Goal: Task Accomplishment & Management: Manage account settings

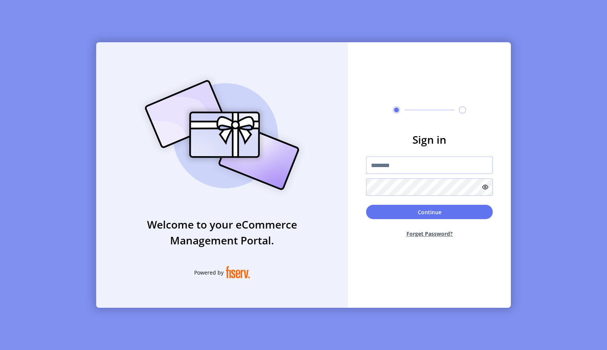
click at [429, 165] on input "text" at bounding box center [429, 165] width 127 height 17
type input "*"
click at [447, 165] on input "*" at bounding box center [429, 165] width 127 height 17
type input "*"
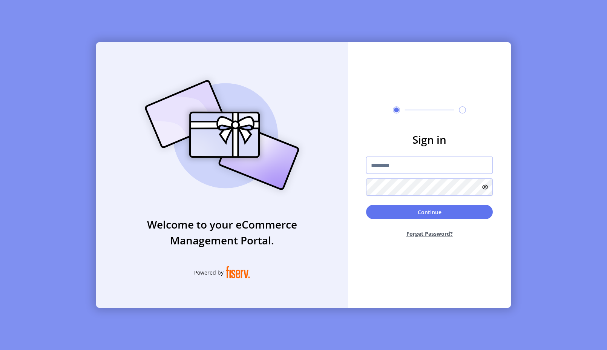
click at [437, 165] on input "text" at bounding box center [429, 165] width 127 height 17
click at [370, 273] on div "Sign in Continue Forget Password?" at bounding box center [429, 175] width 163 height 266
click at [384, 164] on input "text" at bounding box center [429, 165] width 127 height 17
paste input "**********"
type input "**********"
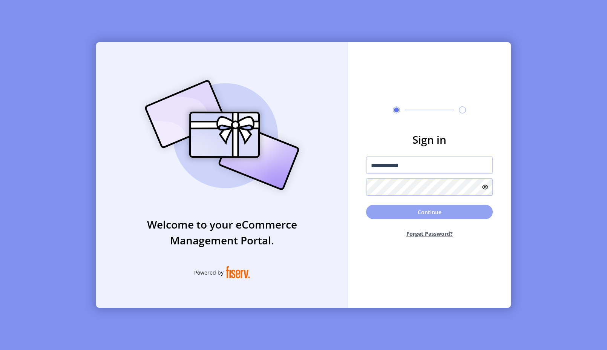
click at [410, 214] on button "Continue" at bounding box center [429, 212] width 127 height 14
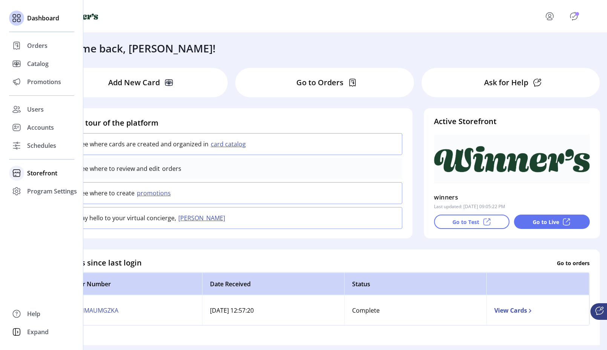
click at [18, 173] on icon at bounding box center [17, 171] width 8 height 4
click at [31, 188] on span "Configuration" at bounding box center [47, 188] width 40 height 9
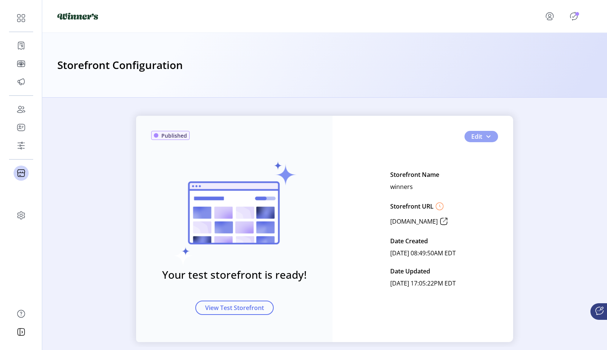
click at [490, 135] on button "Edit" at bounding box center [482, 136] width 34 height 11
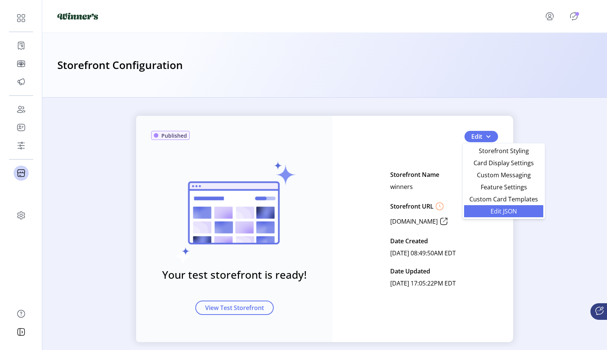
click at [495, 208] on span "Edit JSON" at bounding box center [504, 211] width 70 height 6
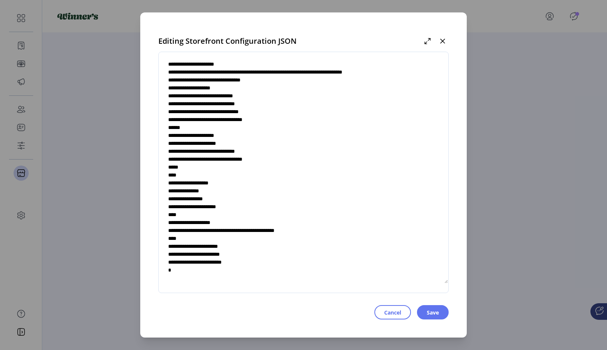
scroll to position [2744, 0]
click at [262, 261] on textarea at bounding box center [304, 172] width 290 height 223
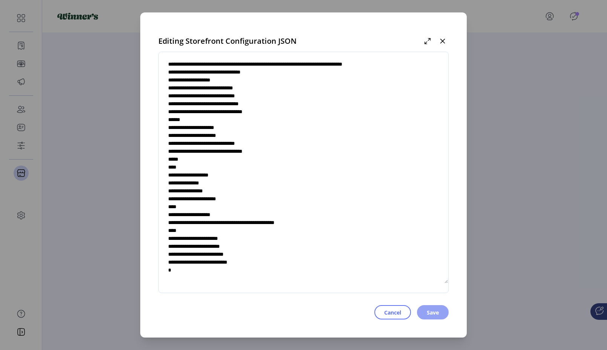
type textarea "**********"
click at [432, 314] on span "Save" at bounding box center [433, 313] width 12 height 8
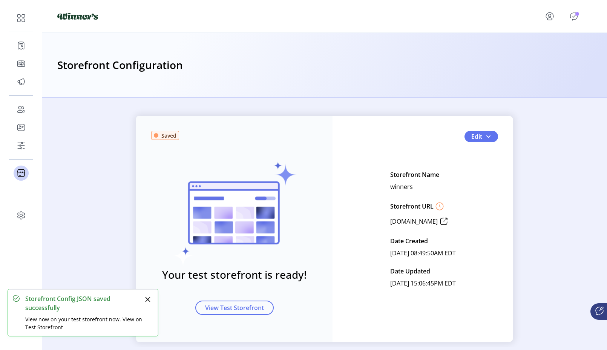
click at [568, 15] on icon "Publisher Panel" at bounding box center [574, 16] width 12 height 12
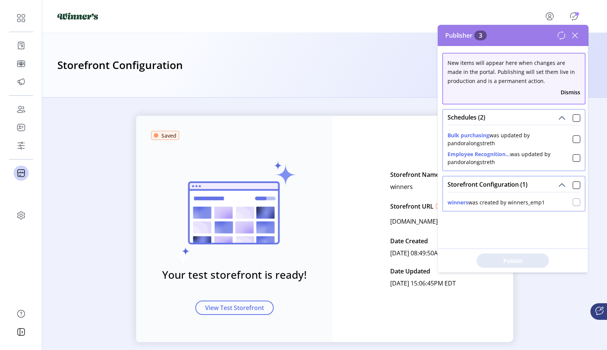
click at [574, 201] on div at bounding box center [577, 202] width 8 height 8
click at [526, 257] on span "Publish 1 Items" at bounding box center [513, 261] width 53 height 8
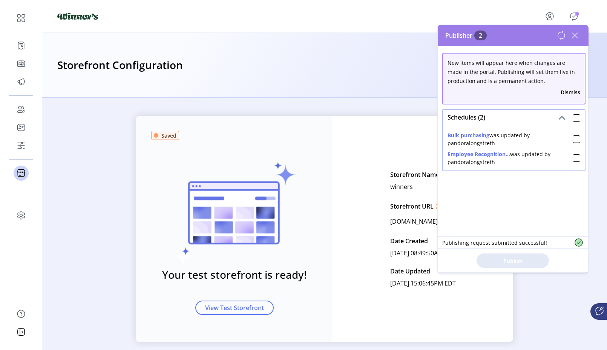
click at [578, 35] on icon at bounding box center [575, 35] width 12 height 12
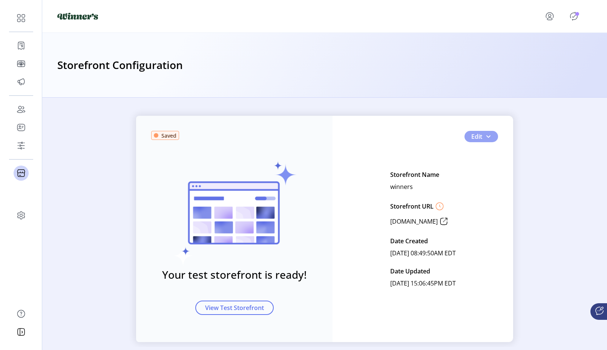
click at [486, 134] on span "button" at bounding box center [489, 137] width 6 height 6
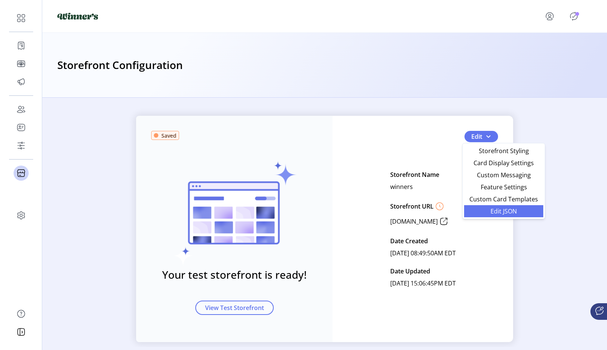
click at [500, 212] on span "Edit JSON" at bounding box center [504, 211] width 70 height 6
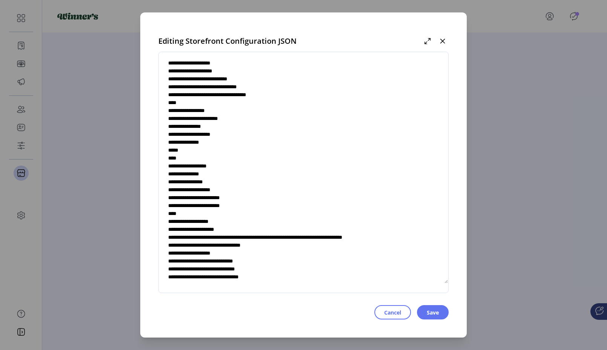
scroll to position [2752, 0]
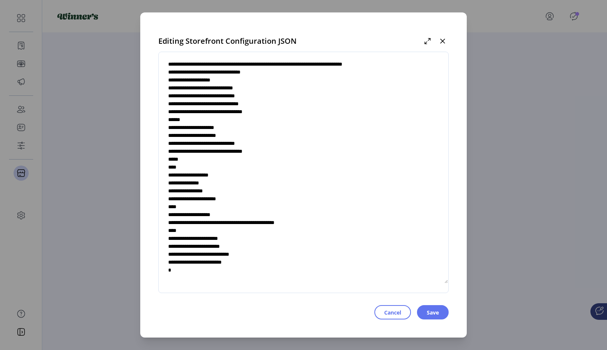
click at [263, 255] on textarea at bounding box center [304, 172] width 290 height 223
type textarea "**********"
click at [433, 312] on span "Save" at bounding box center [433, 313] width 12 height 8
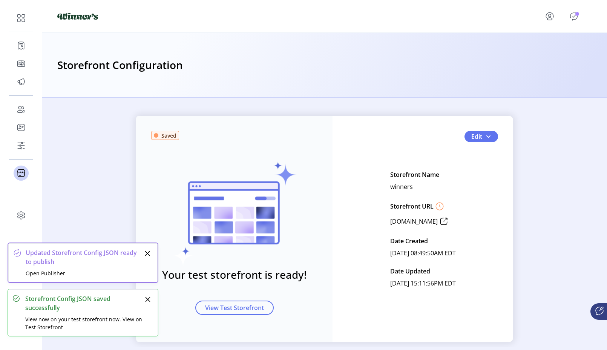
click at [572, 12] on icon "Publisher Panel" at bounding box center [574, 16] width 12 height 12
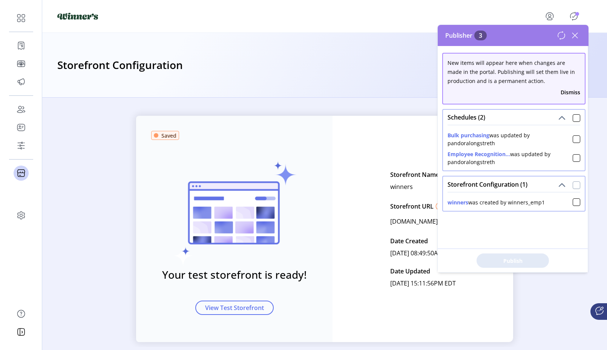
click at [574, 187] on div at bounding box center [577, 185] width 8 height 8
click at [523, 255] on button "Publish 1 Items" at bounding box center [513, 261] width 72 height 14
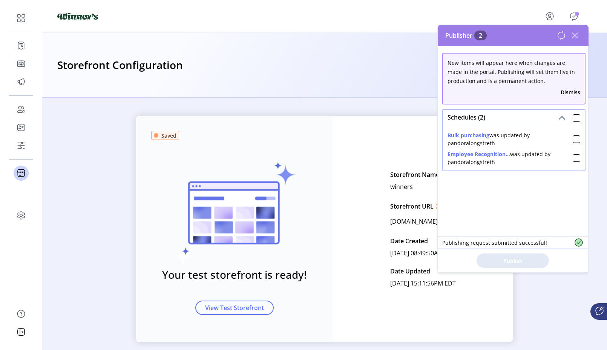
click at [511, 187] on div "New items will appear here when changes are made in the portal. Publishing will…" at bounding box center [513, 159] width 151 height 226
click at [489, 209] on div "New items will appear here when changes are made in the portal. Publishing will…" at bounding box center [513, 159] width 151 height 226
drag, startPoint x: 561, startPoint y: 207, endPoint x: 570, endPoint y: 76, distance: 130.8
click at [561, 206] on div "New items will appear here when changes are made in the portal. Publishing will…" at bounding box center [513, 159] width 151 height 226
click at [575, 32] on icon at bounding box center [575, 35] width 12 height 12
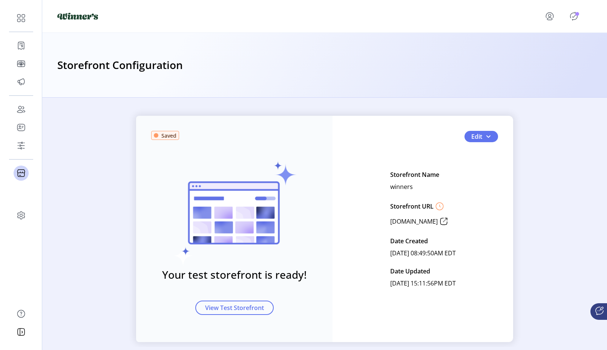
click at [159, 226] on div "Your test storefront is ready! View Test Storefront" at bounding box center [234, 223] width 166 height 184
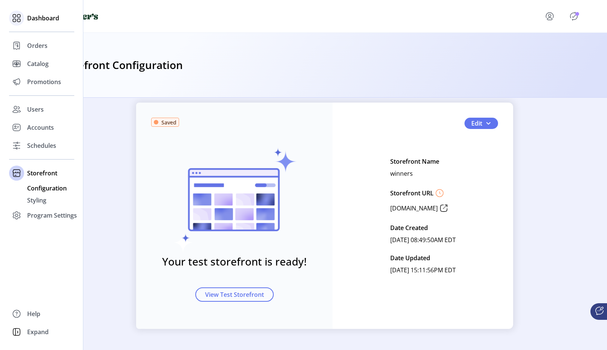
click at [31, 22] on span "Dashboard" at bounding box center [43, 18] width 32 height 9
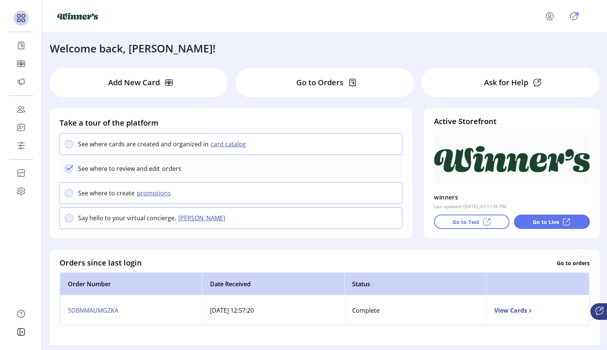
click at [515, 85] on p "Ask for Help" at bounding box center [506, 82] width 44 height 11
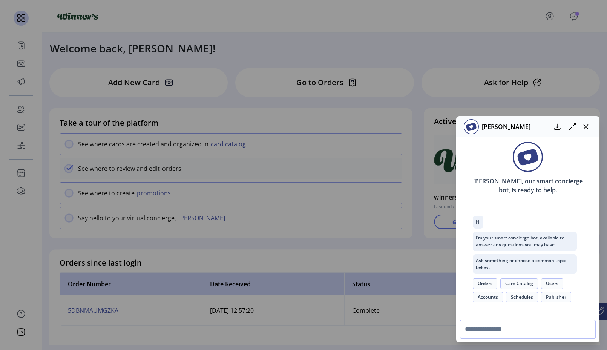
click at [504, 329] on input "text" at bounding box center [528, 329] width 136 height 19
type input "**********"
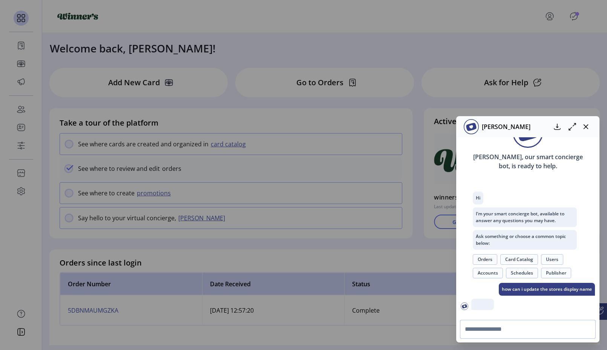
scroll to position [73, 0]
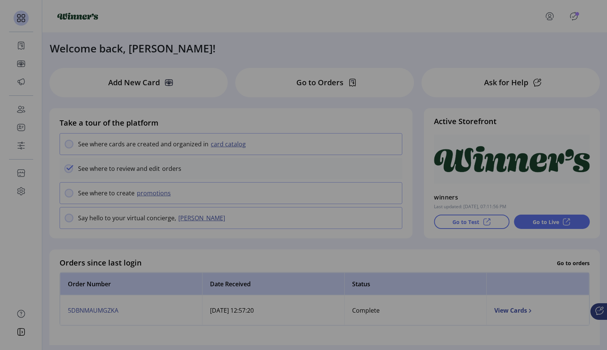
click at [6, 244] on div "[PERSON_NAME] [PERSON_NAME], our smart concierge bot, is ready to help. Hi I’m …" at bounding box center [303, 175] width 607 height 350
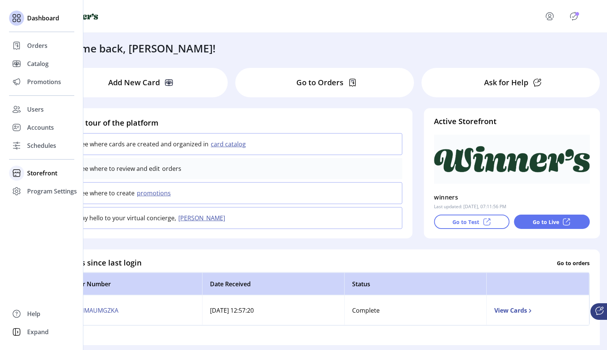
click at [22, 170] on icon at bounding box center [17, 173] width 12 height 12
click at [36, 200] on span "Styling" at bounding box center [36, 200] width 19 height 9
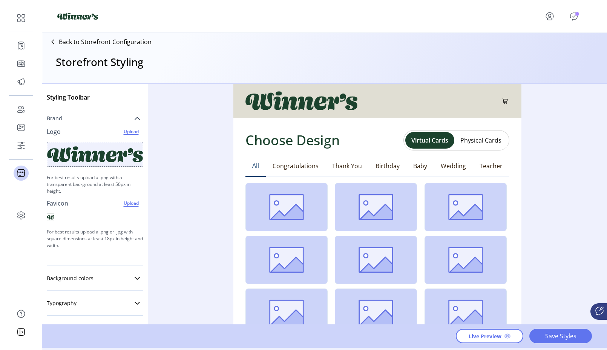
click at [136, 118] on icon at bounding box center [137, 118] width 6 height 6
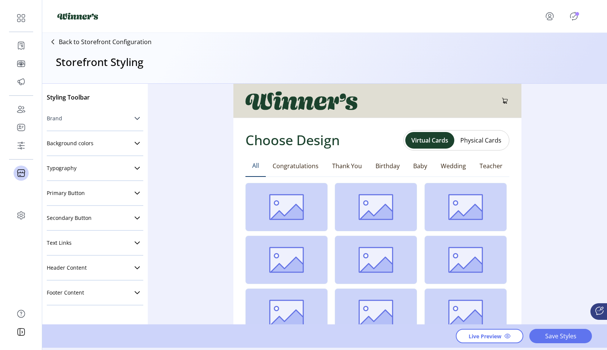
click at [136, 118] on icon at bounding box center [137, 118] width 5 height 3
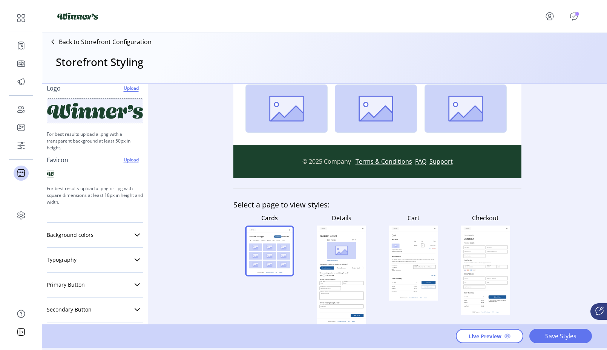
scroll to position [125, 0]
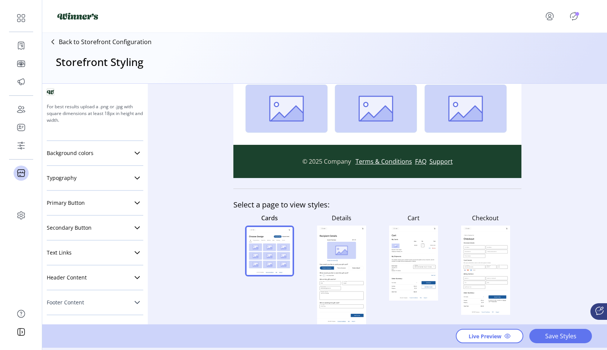
click at [134, 301] on icon at bounding box center [137, 303] width 6 height 6
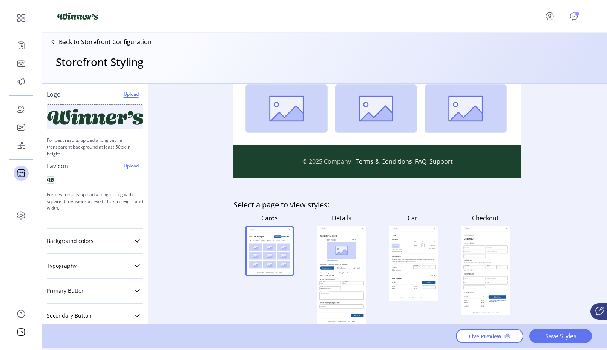
scroll to position [0, 0]
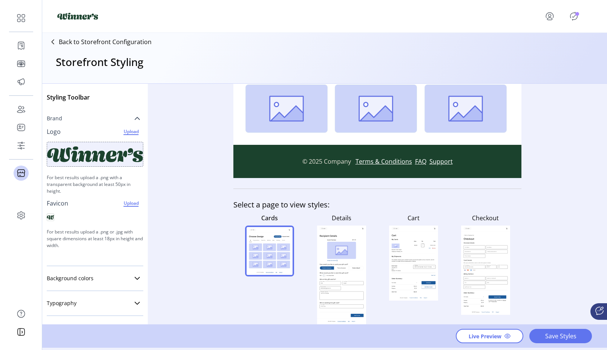
click at [603, 309] on icon at bounding box center [599, 310] width 9 height 9
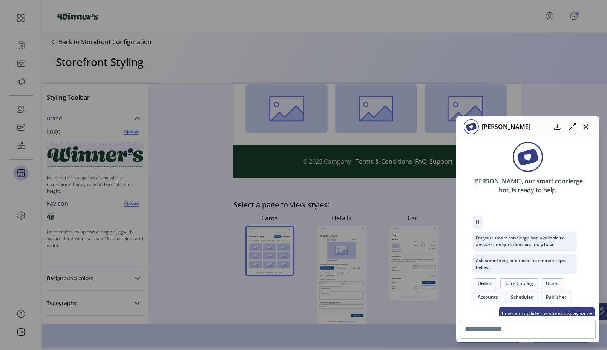
scroll to position [73, 0]
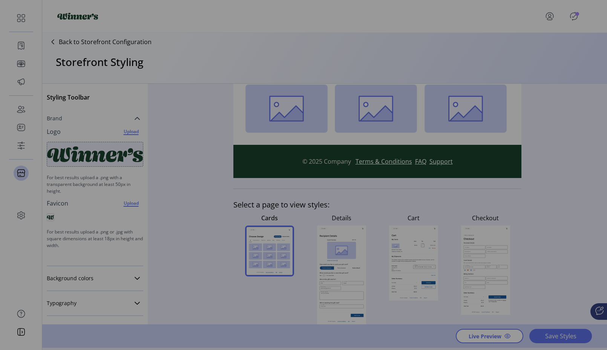
click at [195, 225] on div "[PERSON_NAME] [PERSON_NAME], our smart concierge bot, is ready to help. Hi I’m …" at bounding box center [303, 175] width 607 height 350
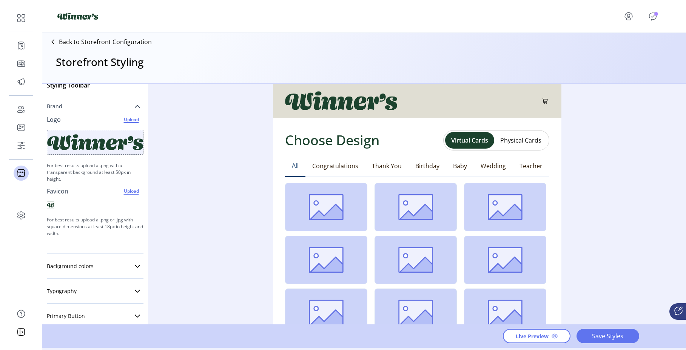
scroll to position [0, 0]
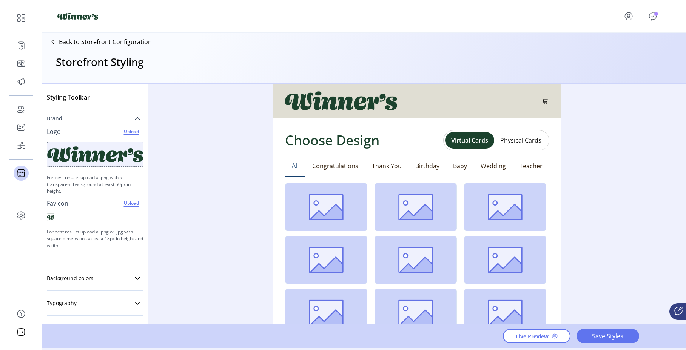
click at [117, 144] on div at bounding box center [95, 154] width 97 height 25
click at [88, 201] on div "Favicon Upload" at bounding box center [95, 203] width 97 height 11
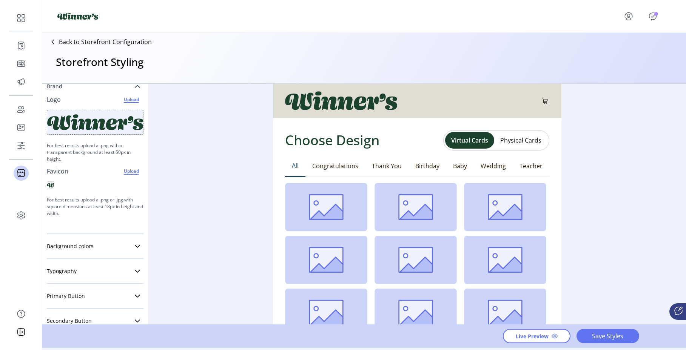
scroll to position [34, 0]
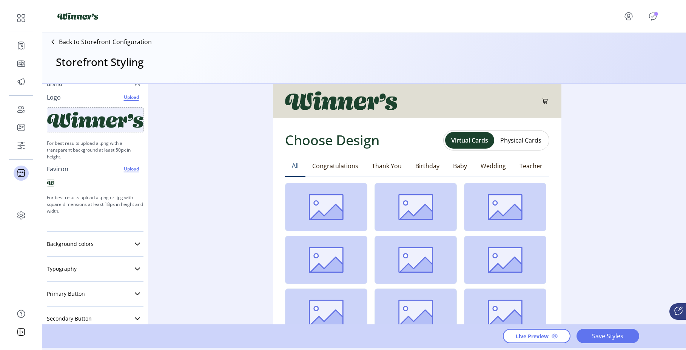
click at [124, 97] on span "Upload" at bounding box center [131, 97] width 22 height 9
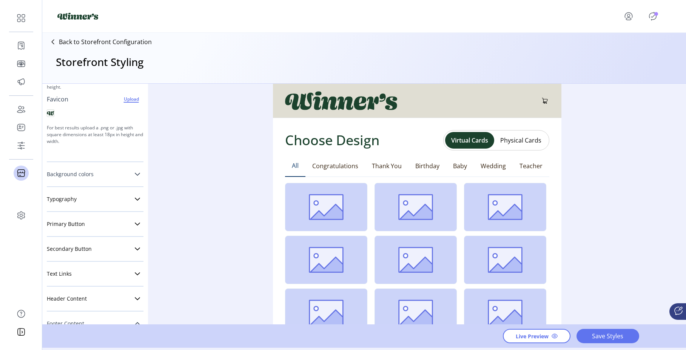
scroll to position [106, 0]
click at [99, 171] on link "Background colors" at bounding box center [95, 172] width 97 height 15
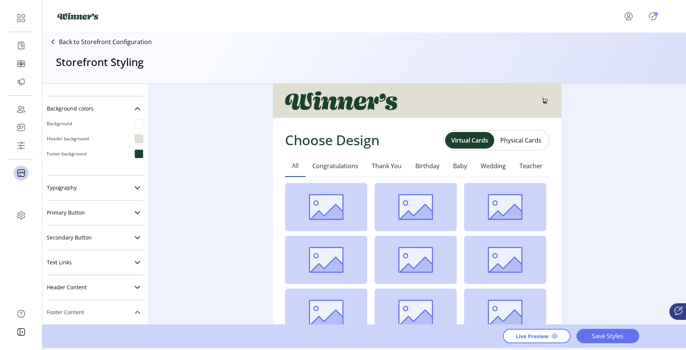
scroll to position [180, 0]
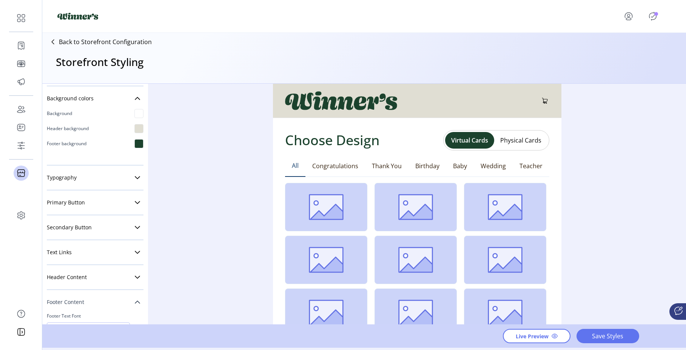
click at [95, 177] on link "Typography" at bounding box center [95, 177] width 97 height 15
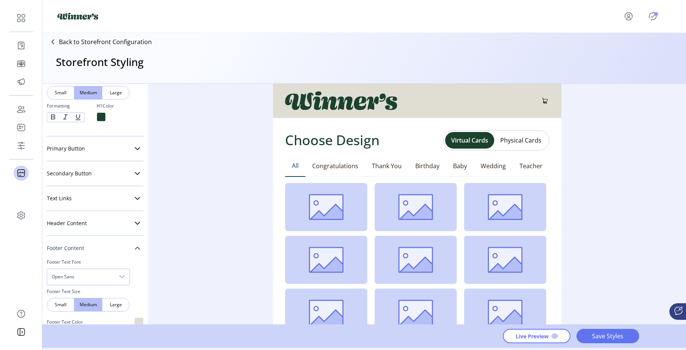
scroll to position [361, 0]
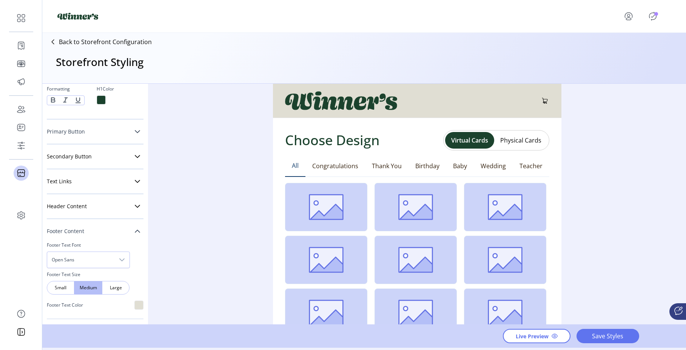
click at [94, 132] on link "Primary Button" at bounding box center [95, 131] width 97 height 15
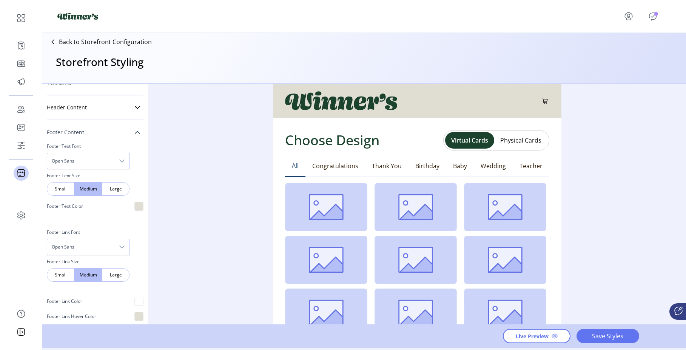
scroll to position [733, 0]
